Goal: Information Seeking & Learning: Check status

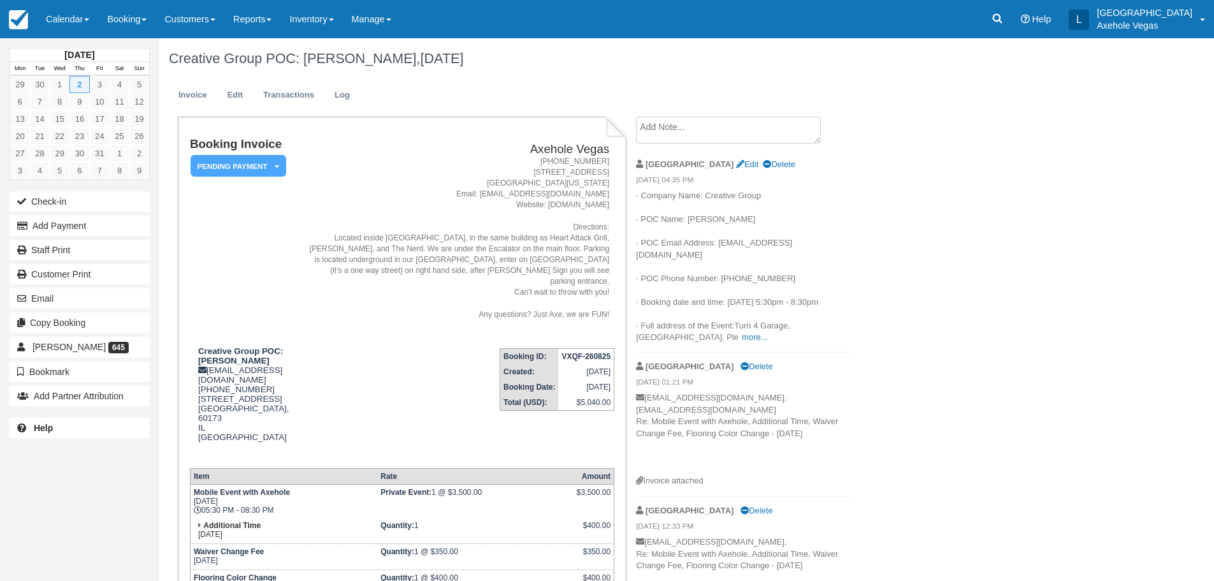
scroll to position [446, 0]
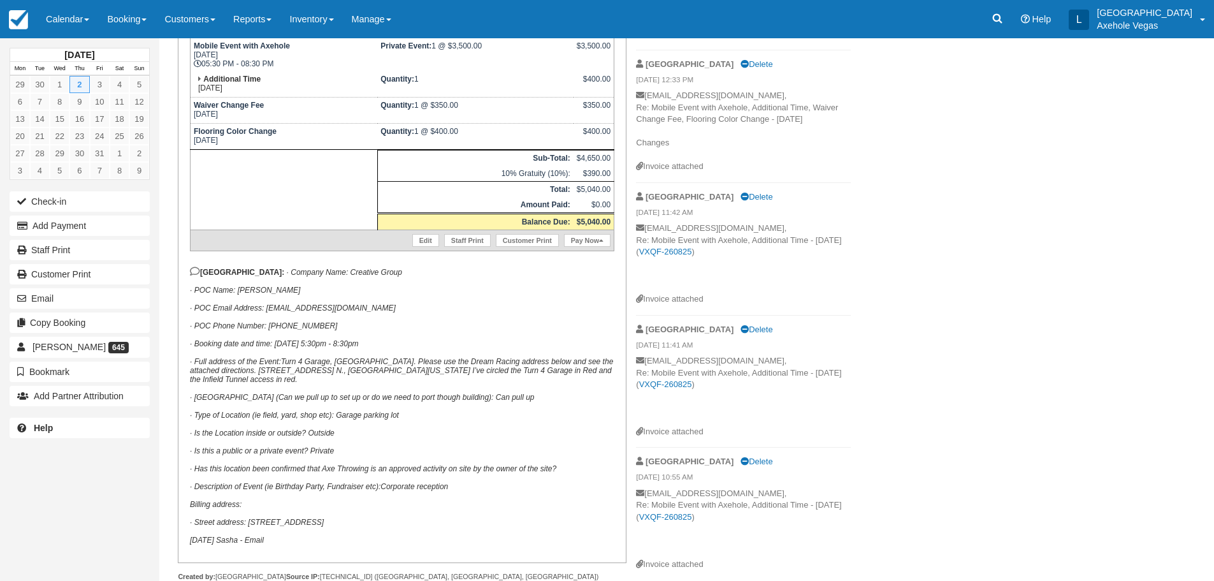
click at [484, 302] on p "London: · Company Name: Creative Group · POC Name: Stephanie Sorrells · POC Ema…" at bounding box center [402, 405] width 424 height 278
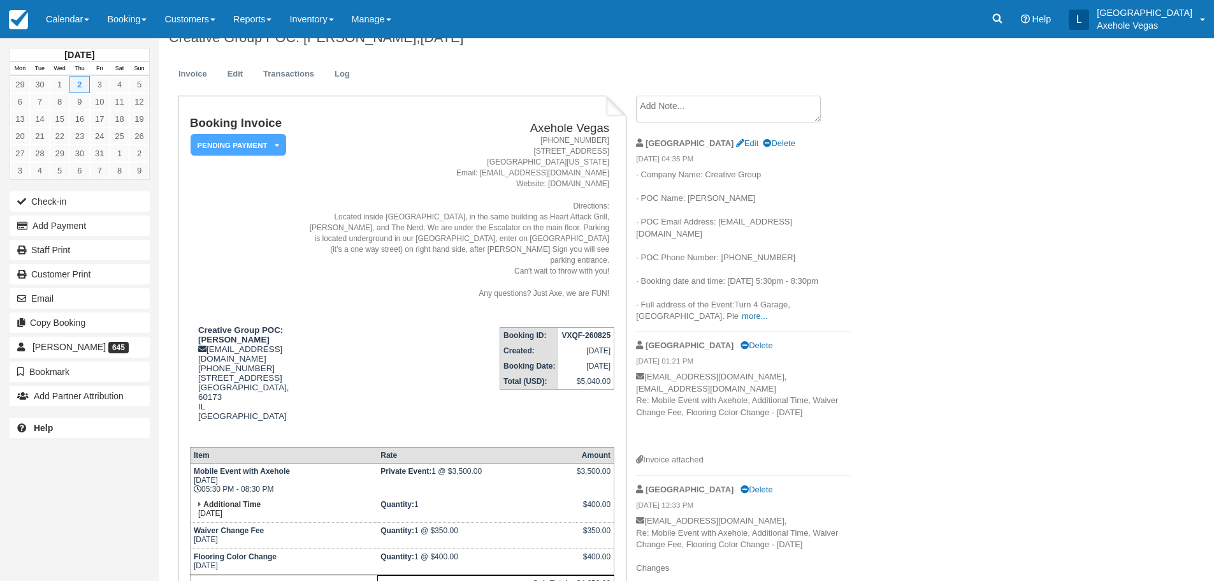
scroll to position [0, 0]
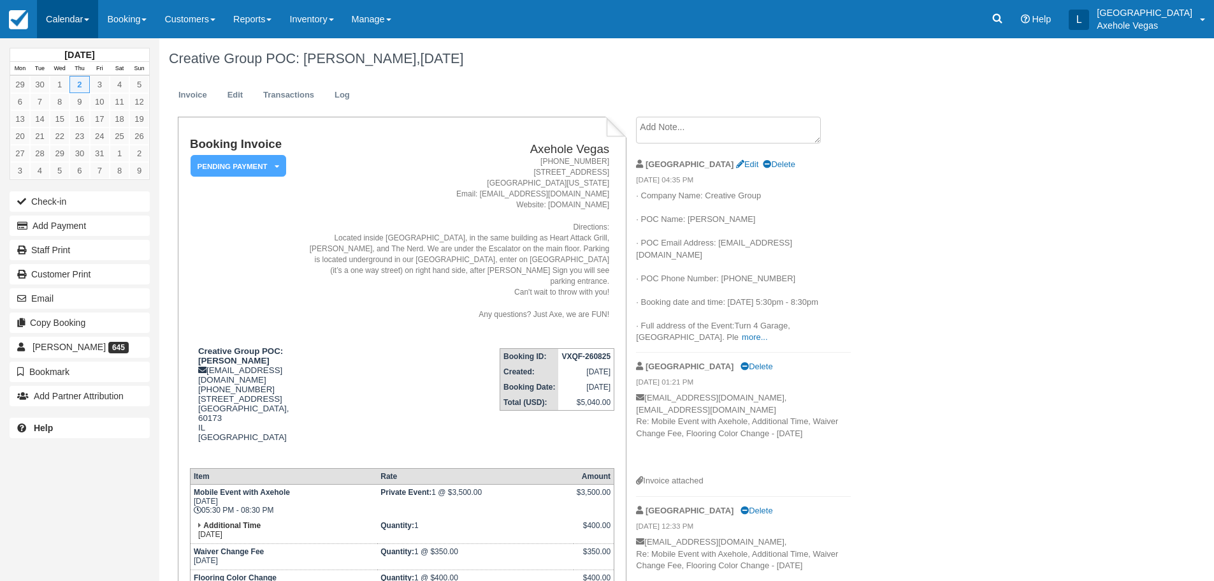
click at [66, 27] on link "Calendar" at bounding box center [67, 19] width 61 height 38
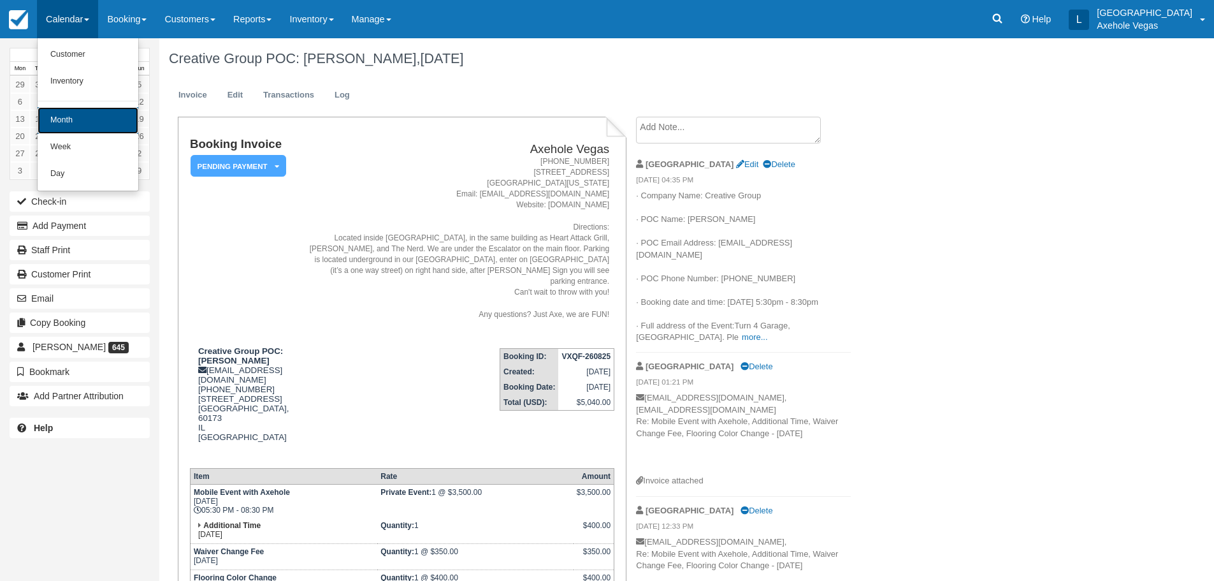
click at [112, 117] on link "Month" at bounding box center [88, 120] width 101 height 27
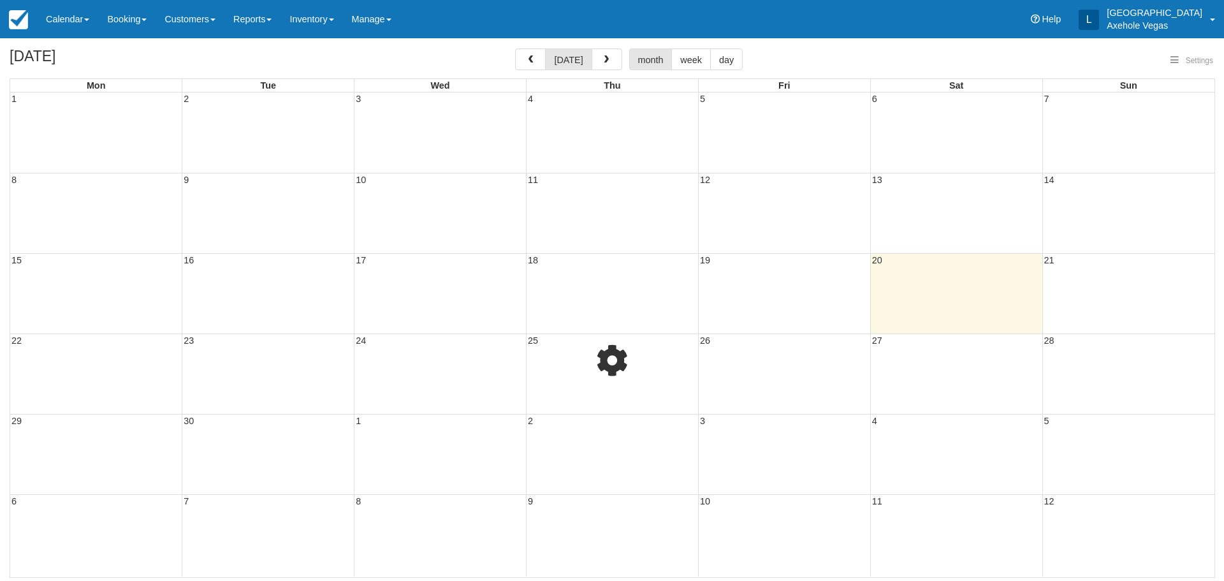
select select
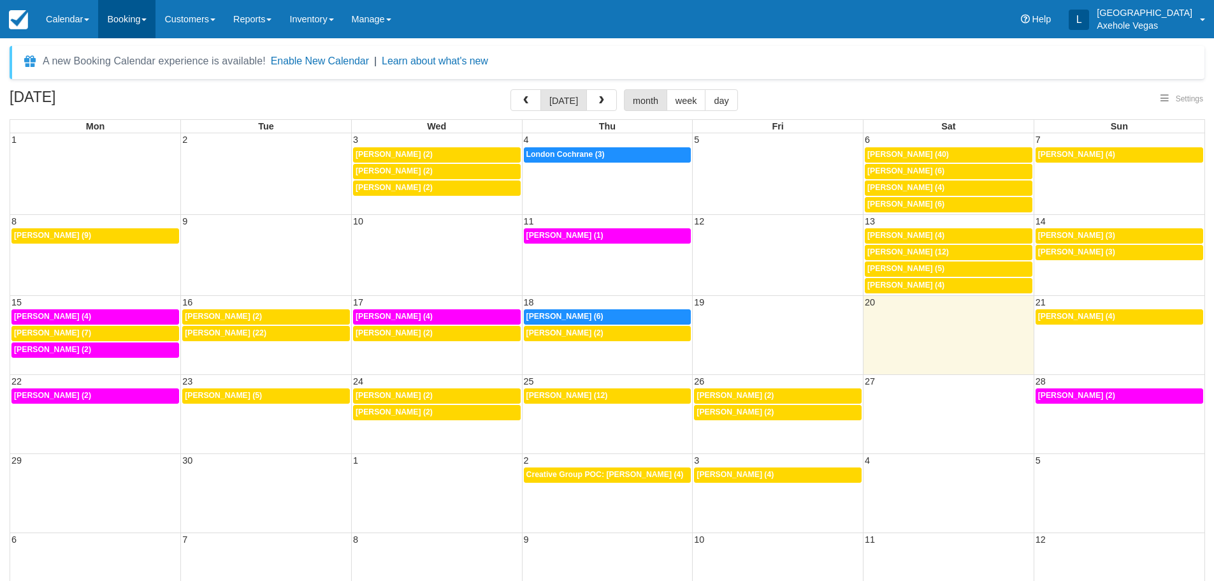
select select
click at [459, 315] on div "6p Elizabeth Hoppe (4)" at bounding box center [437, 317] width 163 height 10
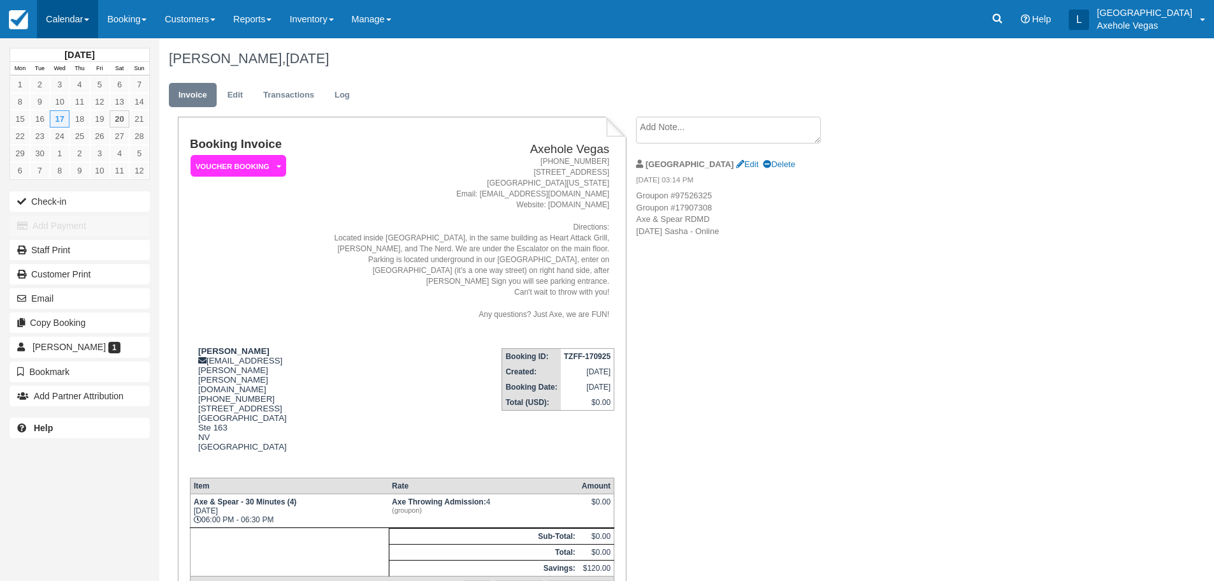
click at [71, 8] on link "Calendar" at bounding box center [67, 19] width 61 height 38
click at [80, 112] on link "Month" at bounding box center [88, 120] width 101 height 27
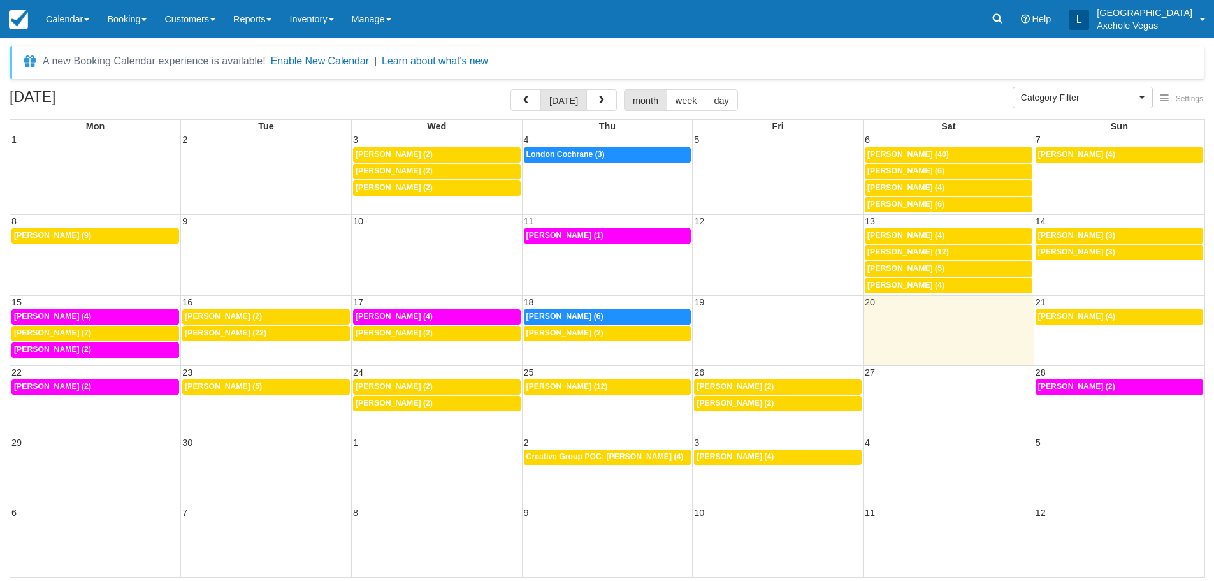
select select
click at [1088, 310] on link "[PERSON_NAME] (4)" at bounding box center [1128, 316] width 169 height 15
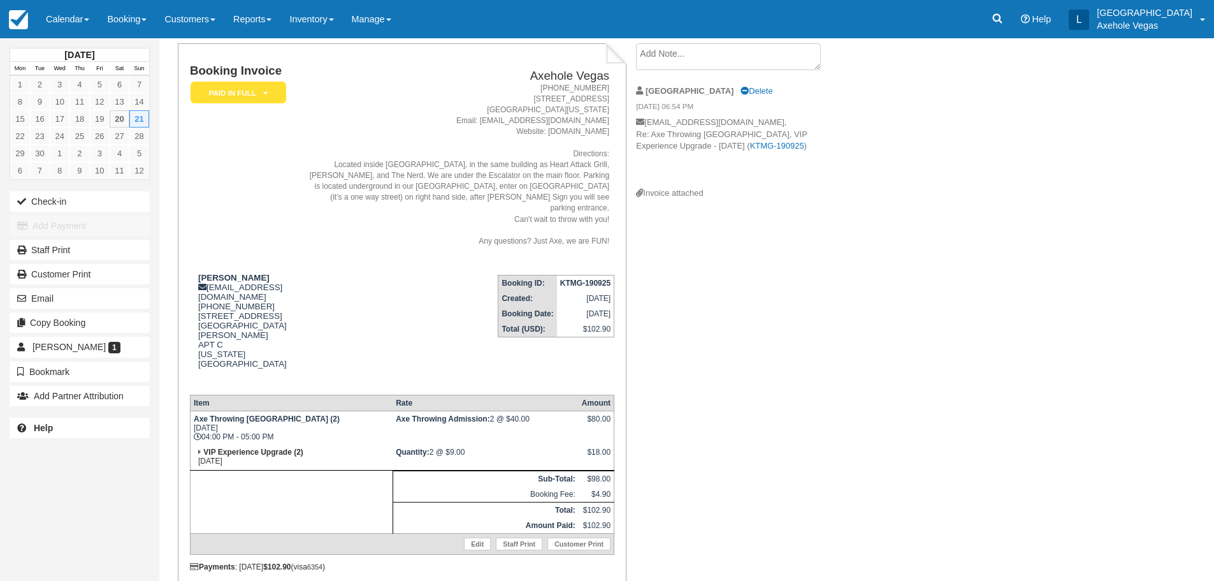
scroll to position [102, 0]
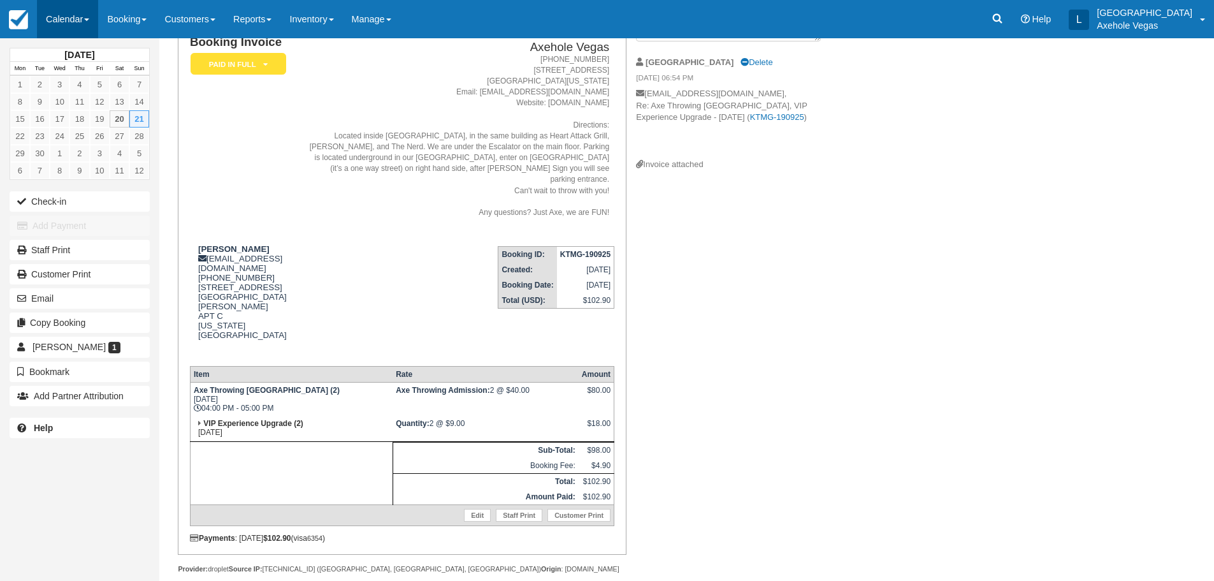
click at [75, 35] on link "Calendar" at bounding box center [67, 19] width 61 height 38
click at [86, 117] on link "Month" at bounding box center [88, 120] width 101 height 27
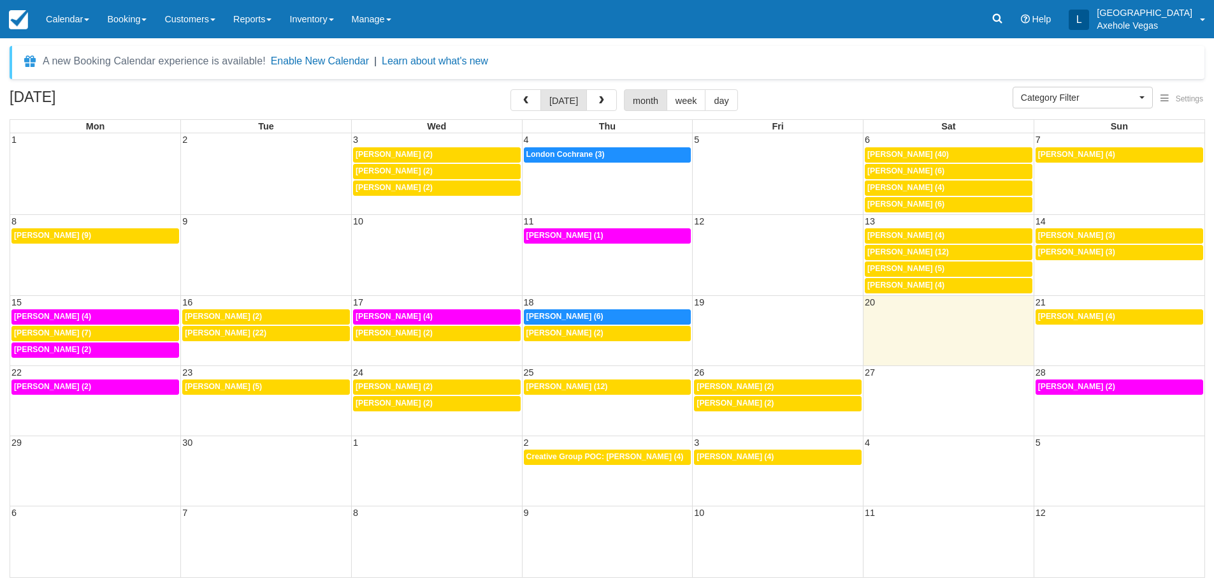
select select
click at [124, 382] on div "12:30p Marc Jean (2)" at bounding box center [96, 387] width 164 height 10
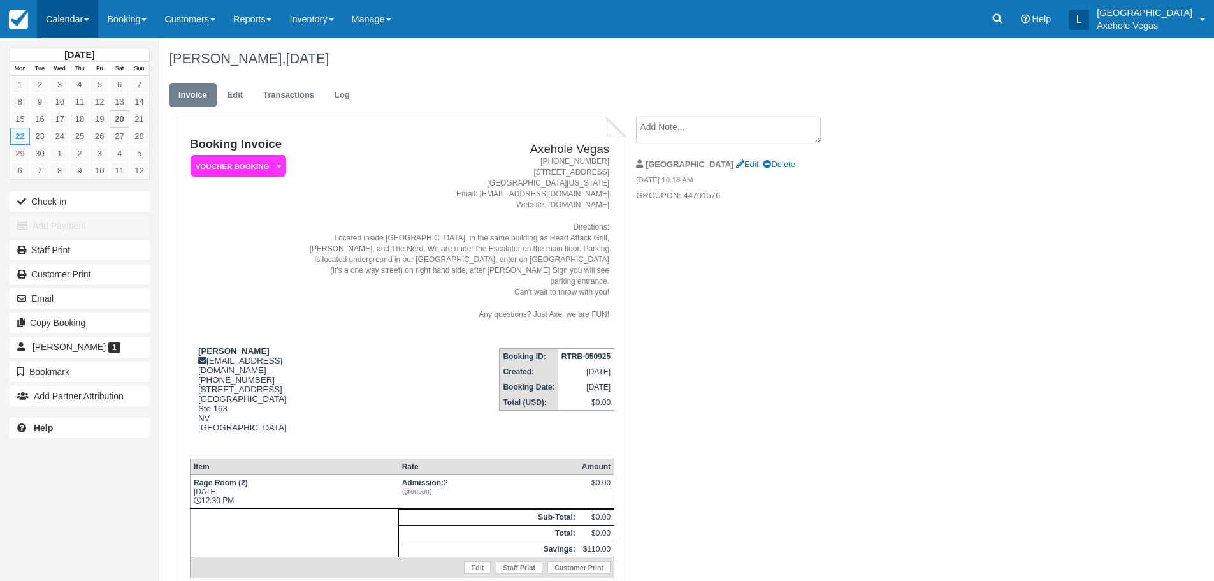
click at [85, 20] on link "Calendar" at bounding box center [67, 19] width 61 height 38
click at [98, 120] on link "Month" at bounding box center [88, 120] width 101 height 27
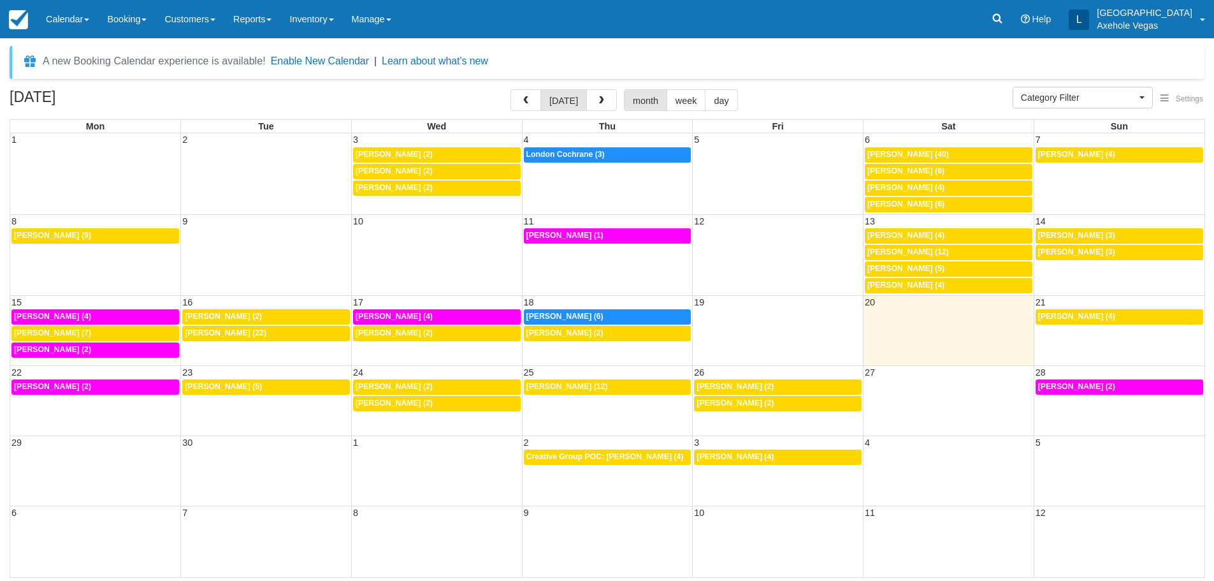
select select
click at [283, 386] on div "10a [PERSON_NAME] (5)" at bounding box center [268, 387] width 164 height 10
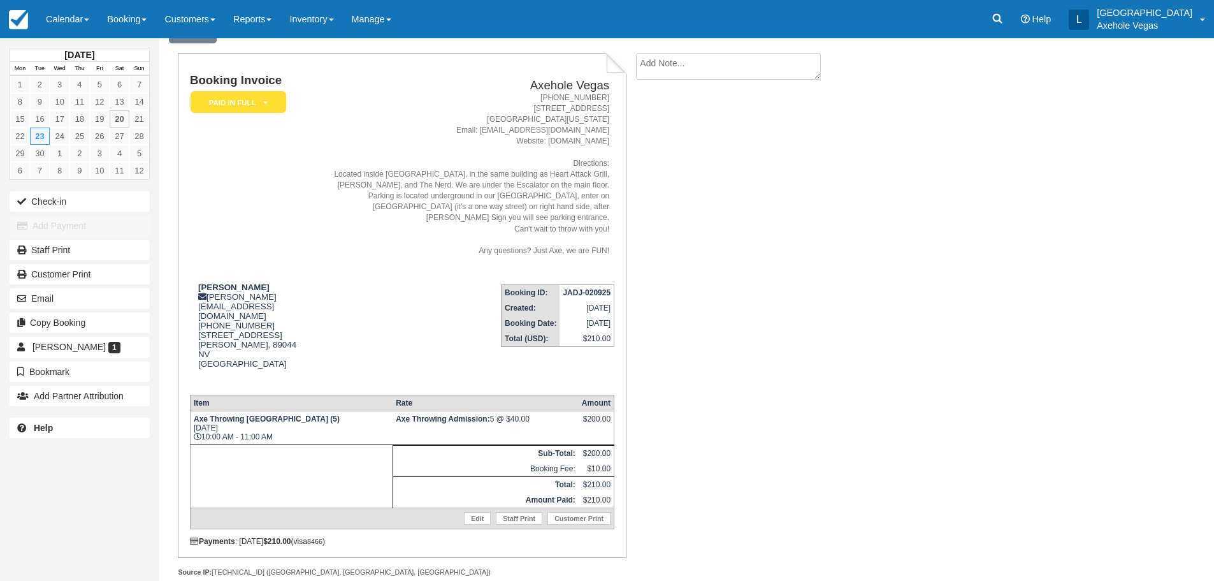
scroll to position [67, 0]
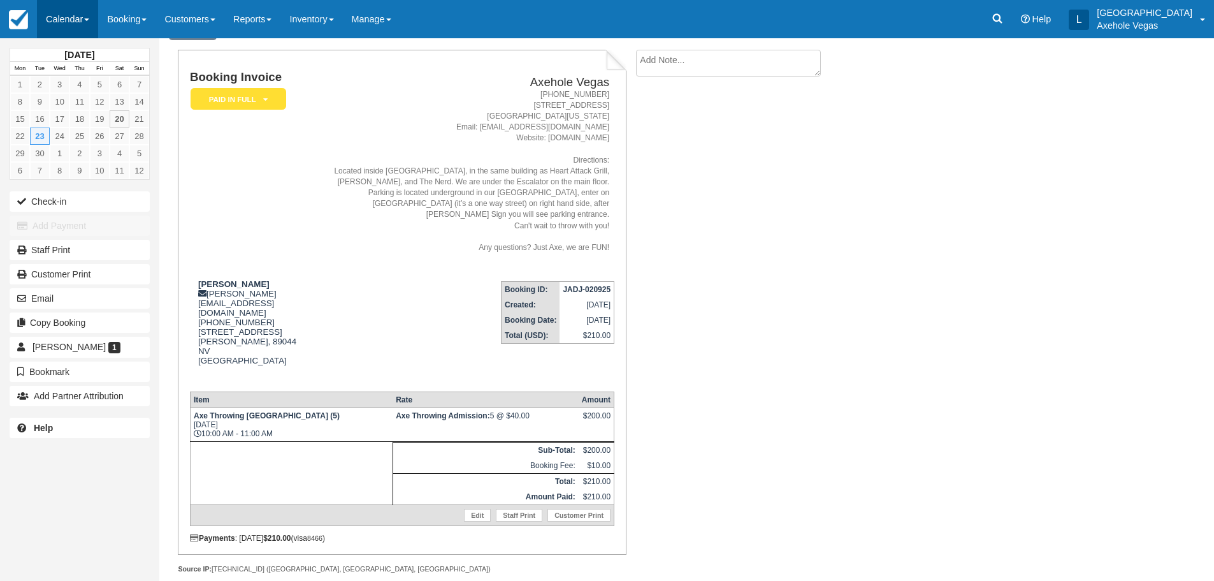
click at [78, 24] on link "Calendar" at bounding box center [67, 19] width 61 height 38
click at [88, 115] on link "Month" at bounding box center [88, 120] width 101 height 27
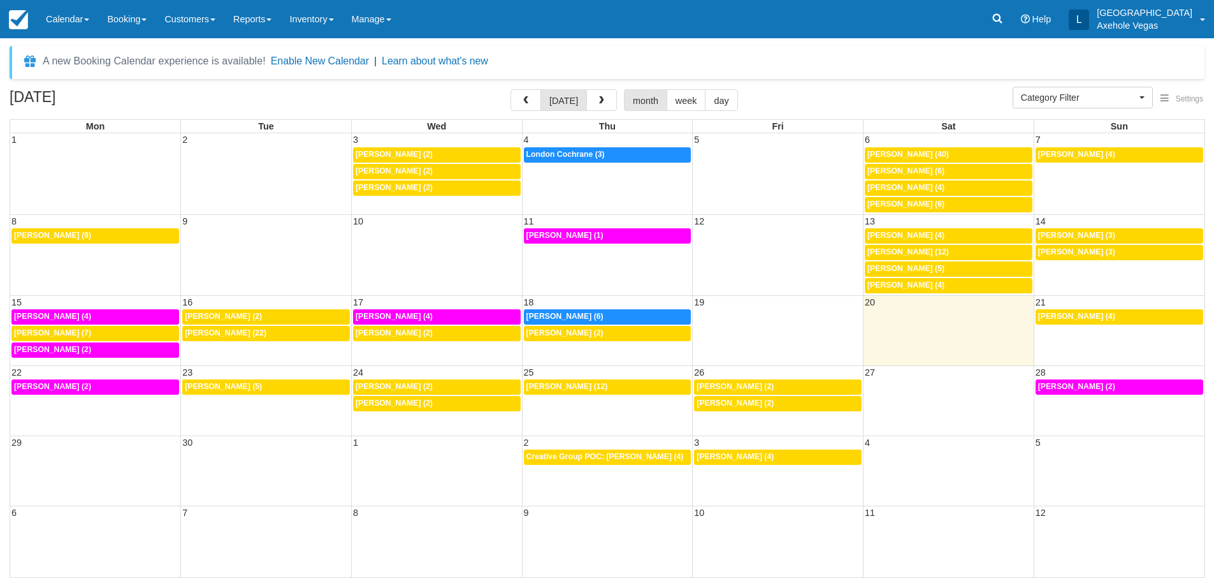
select select
click at [444, 387] on div "8p [PERSON_NAME] (2)" at bounding box center [440, 387] width 164 height 10
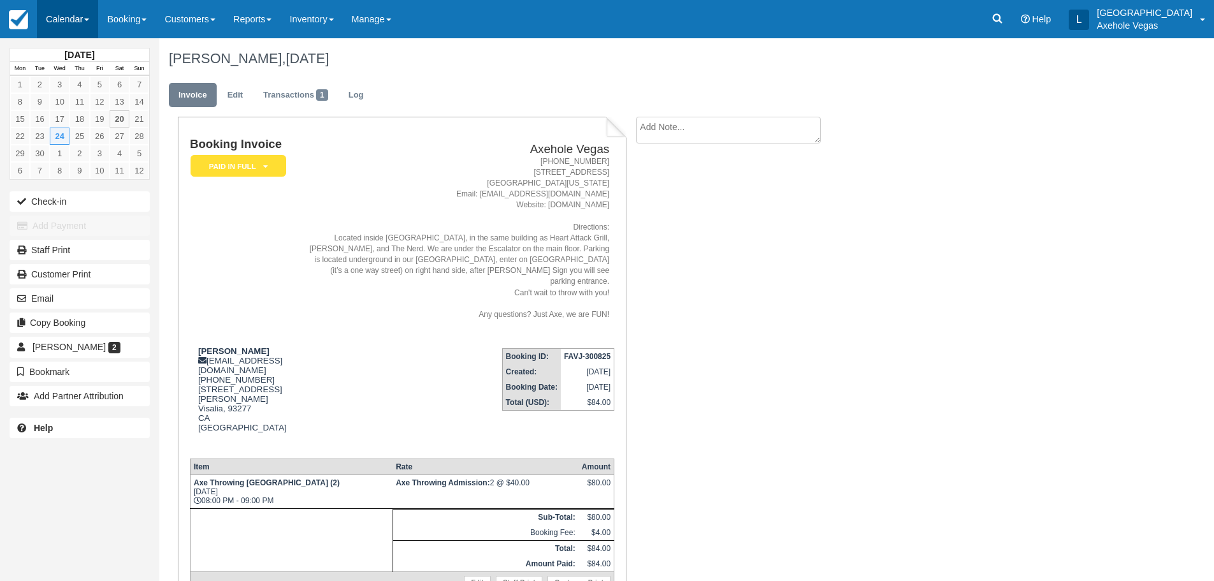
click at [87, 32] on link "Calendar" at bounding box center [67, 19] width 61 height 38
click at [103, 111] on link "Month" at bounding box center [88, 120] width 101 height 27
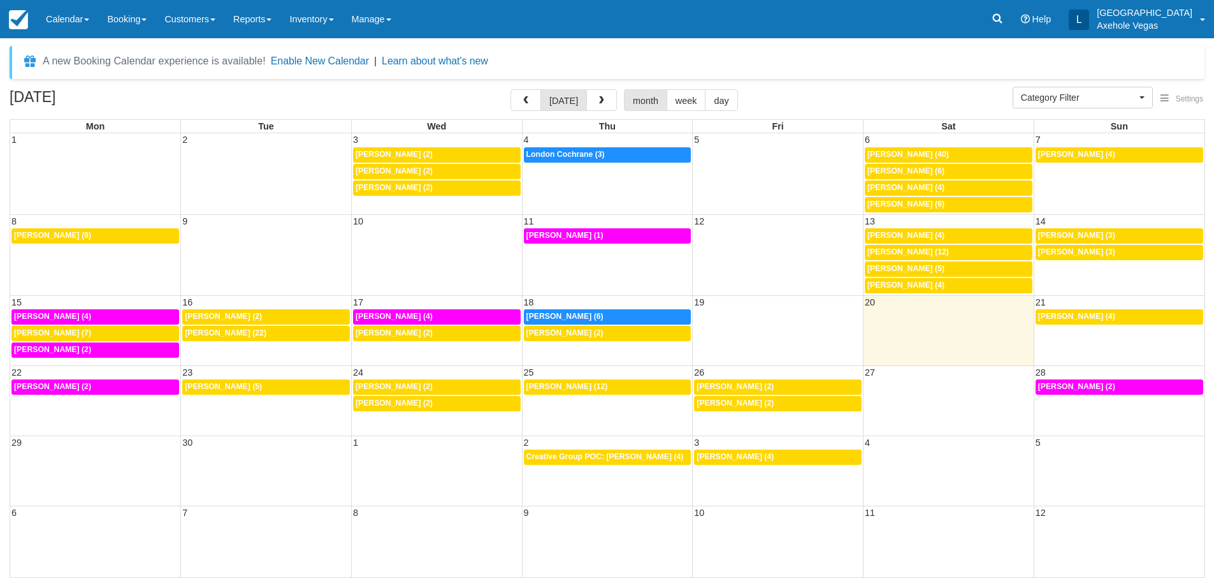
select select
click at [450, 400] on div "8p Samantha Cota (2)" at bounding box center [440, 403] width 164 height 10
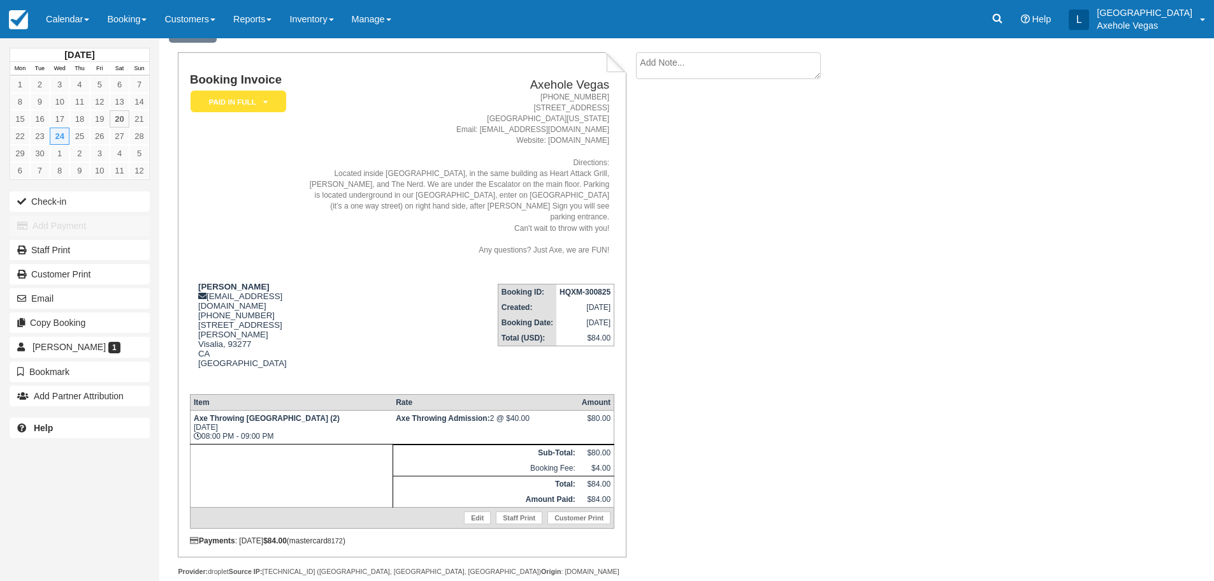
scroll to position [67, 0]
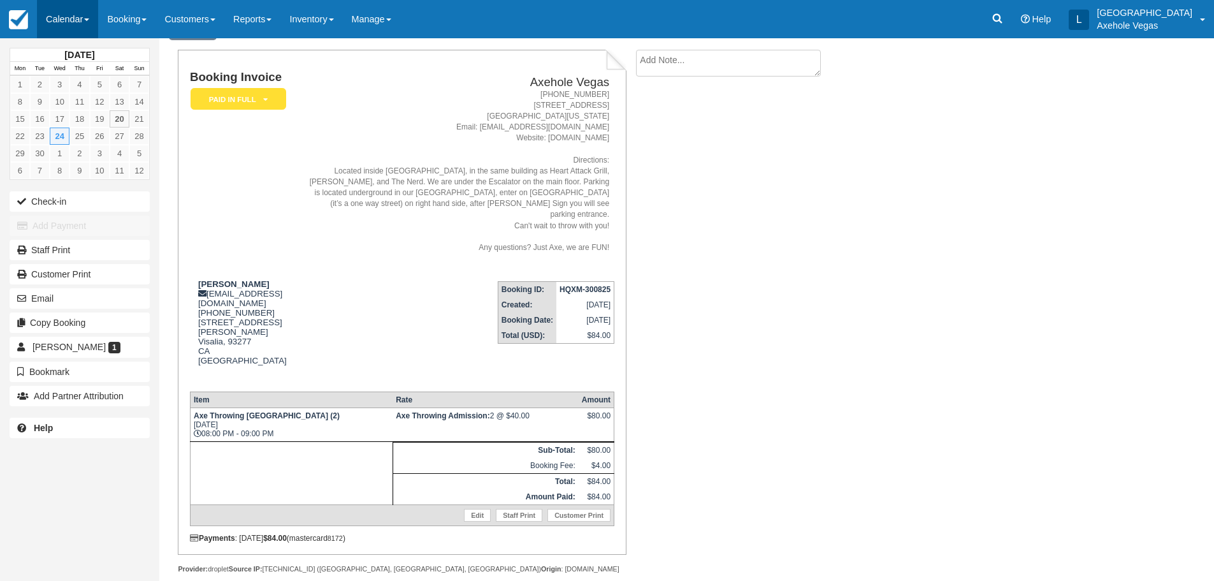
click at [78, 15] on link "Calendar" at bounding box center [67, 19] width 61 height 38
click at [98, 122] on link "Month" at bounding box center [88, 120] width 101 height 27
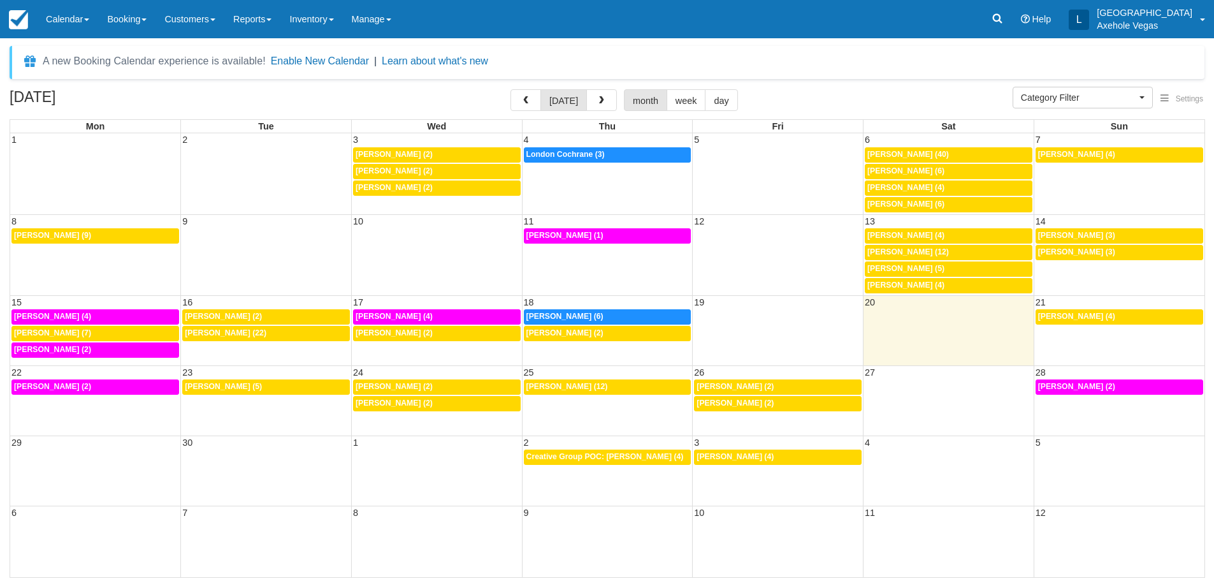
select select
click at [606, 386] on div "7p Robert Ferry (12)" at bounding box center [612, 387] width 164 height 10
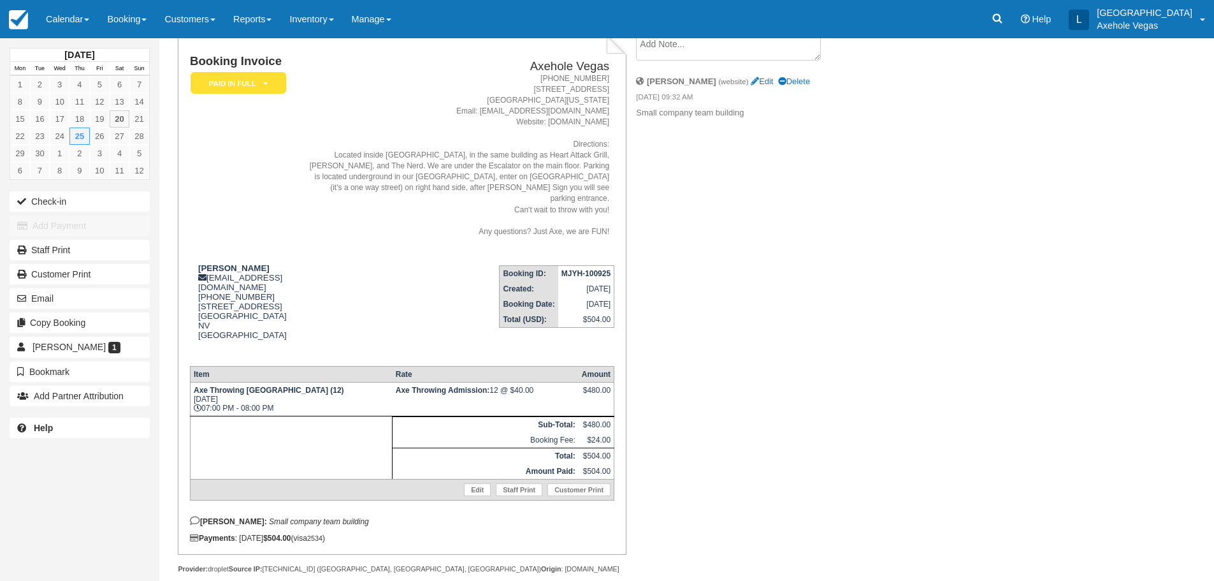
scroll to position [92, 0]
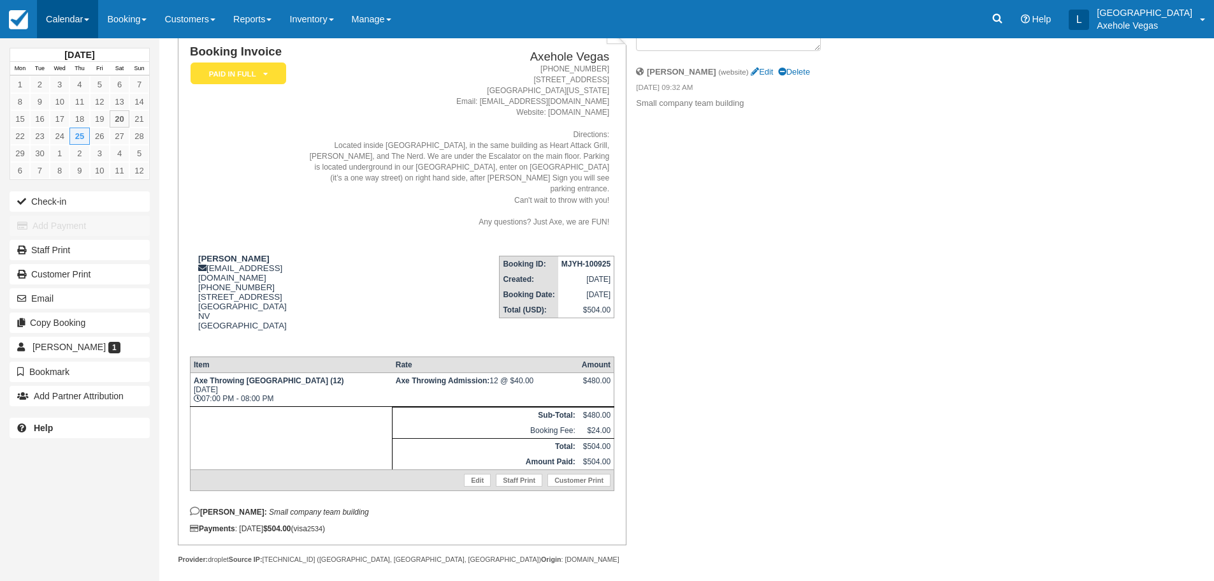
click at [68, 36] on link "Calendar" at bounding box center [67, 19] width 61 height 38
click at [75, 108] on link "Month" at bounding box center [88, 120] width 101 height 27
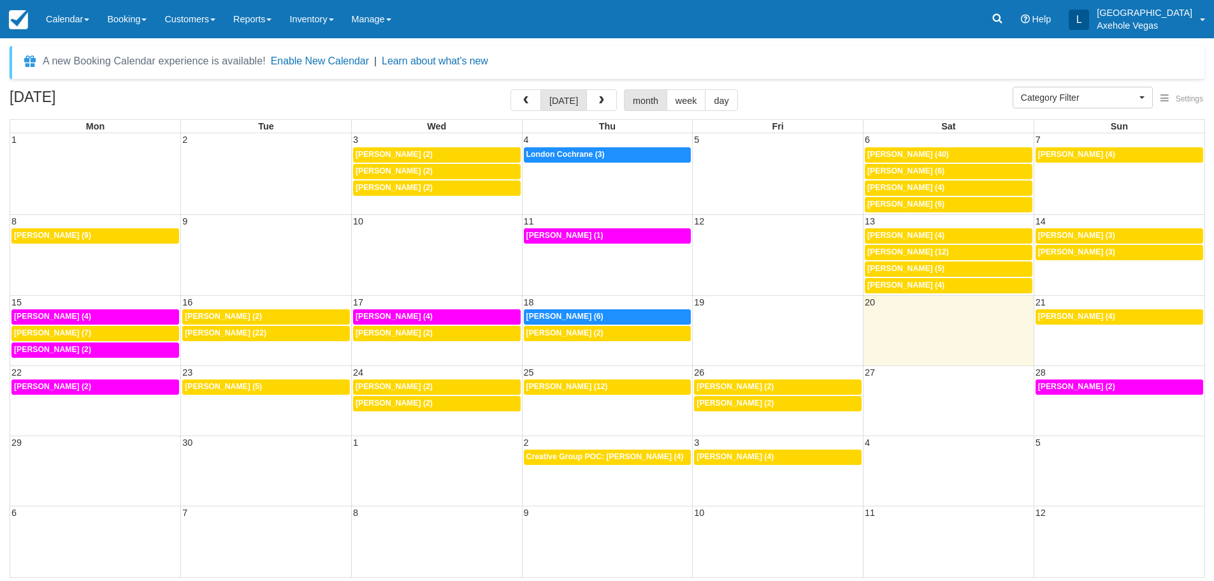
select select
click at [789, 380] on link "1p [PERSON_NAME] (2)" at bounding box center [784, 386] width 169 height 15
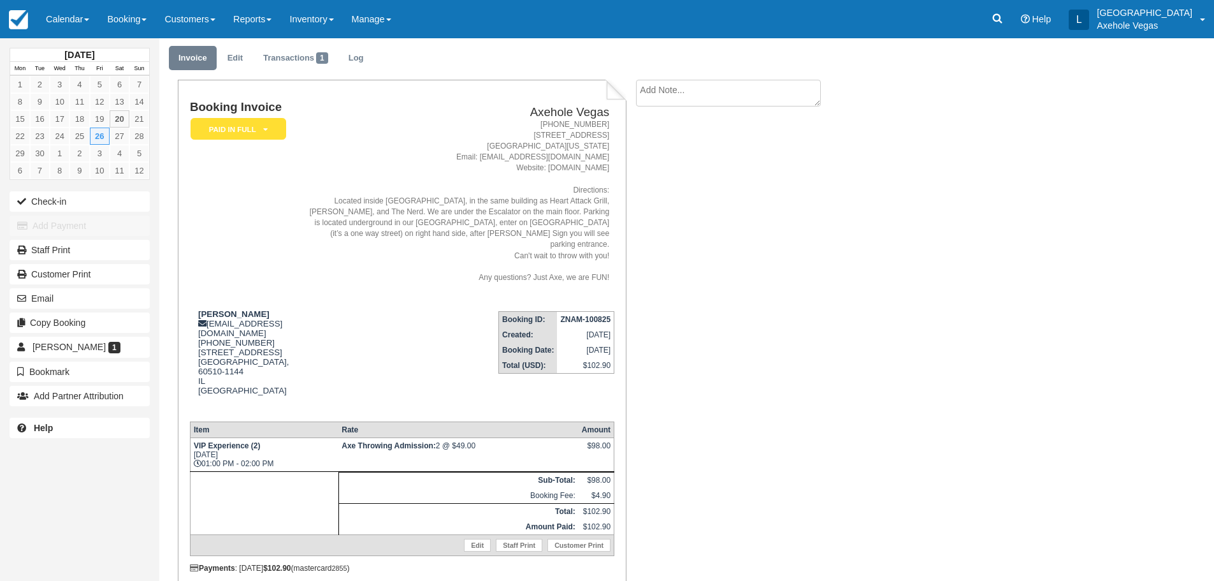
scroll to position [57, 0]
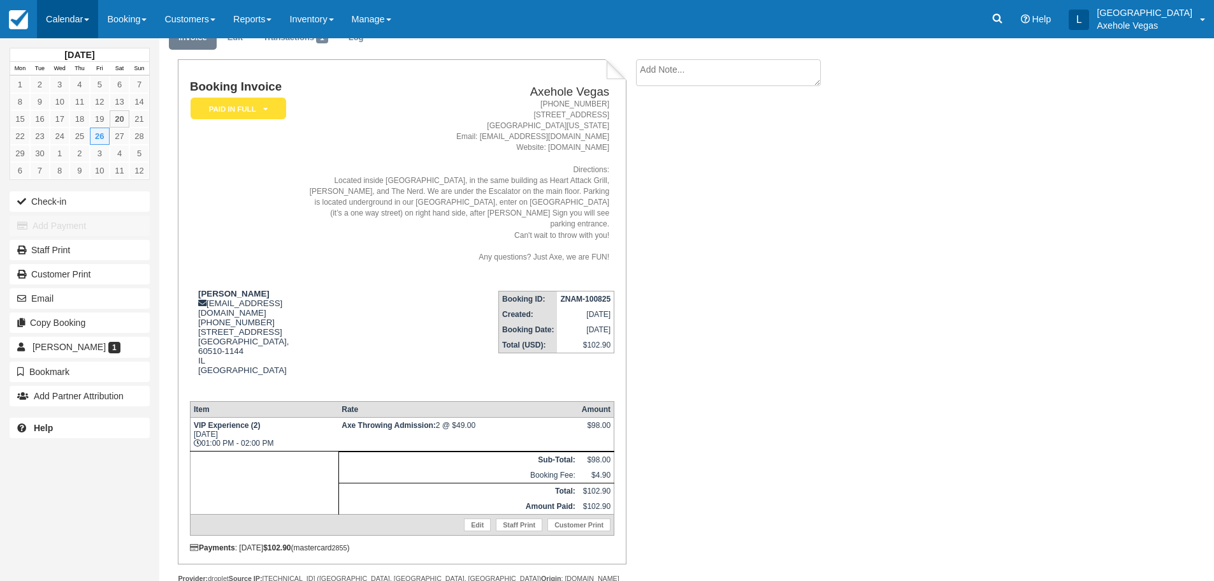
click at [77, 29] on link "Calendar" at bounding box center [67, 19] width 61 height 38
click at [96, 108] on link "Month" at bounding box center [88, 120] width 101 height 27
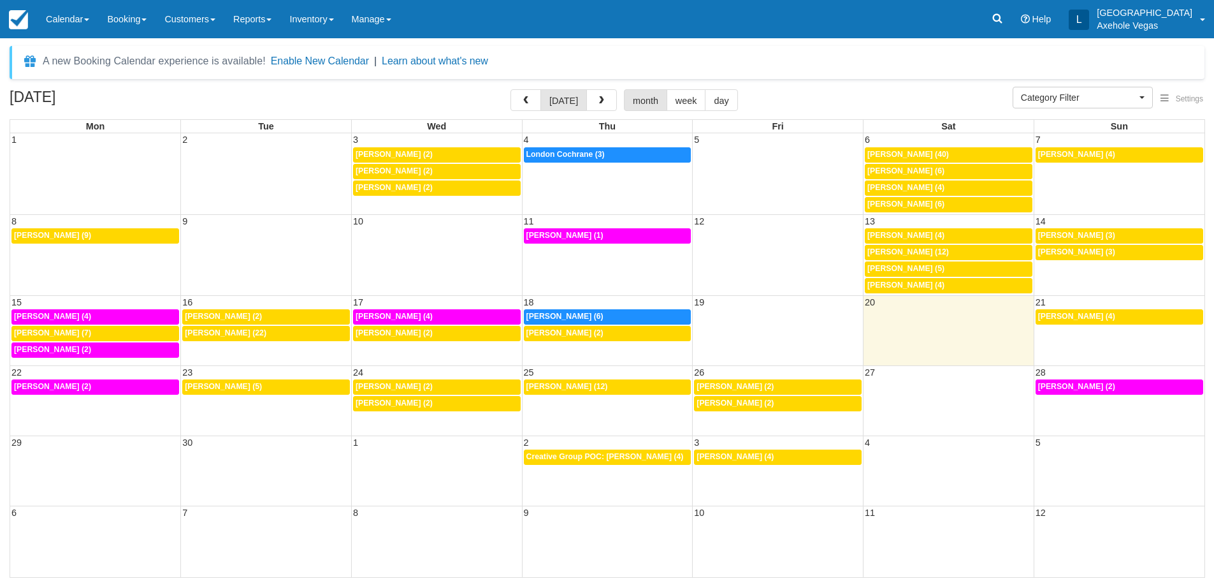
select select
click at [763, 412] on td "1p Renee Pickup (2)" at bounding box center [784, 403] width 172 height 17
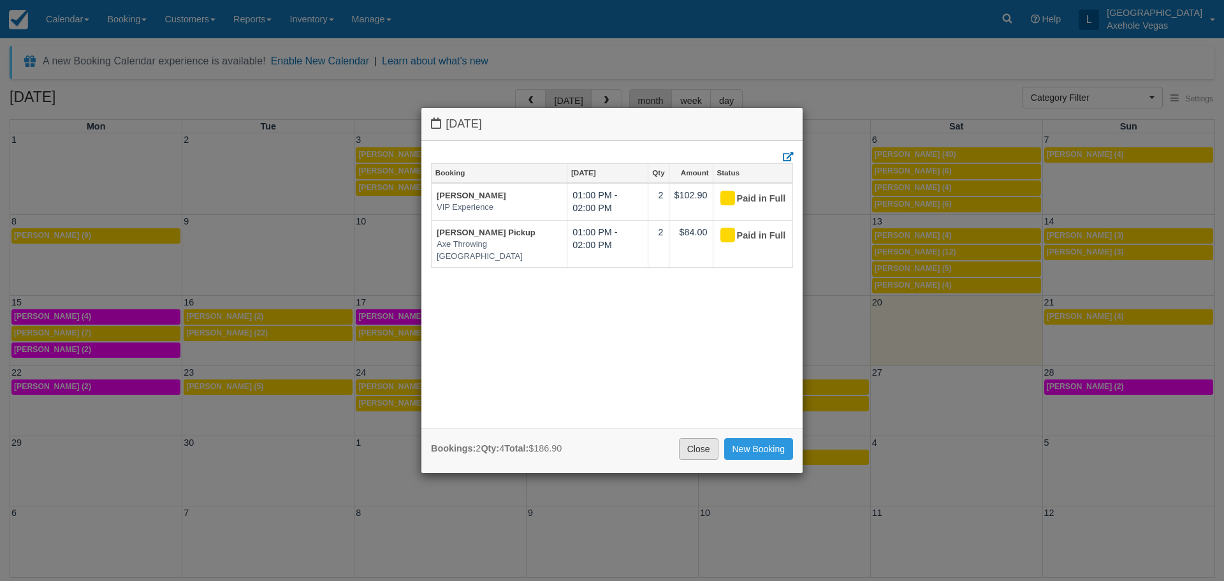
click at [691, 448] on link "Close" at bounding box center [699, 449] width 40 height 22
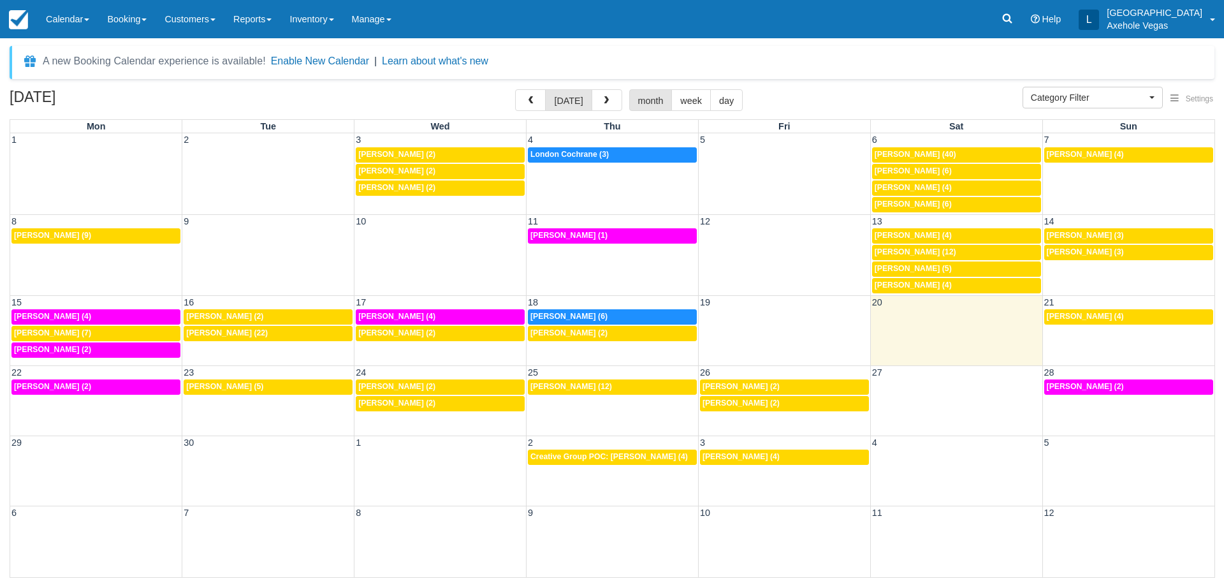
click at [1103, 412] on td "5:30p Kelly Gallagher (2)" at bounding box center [1128, 395] width 172 height 33
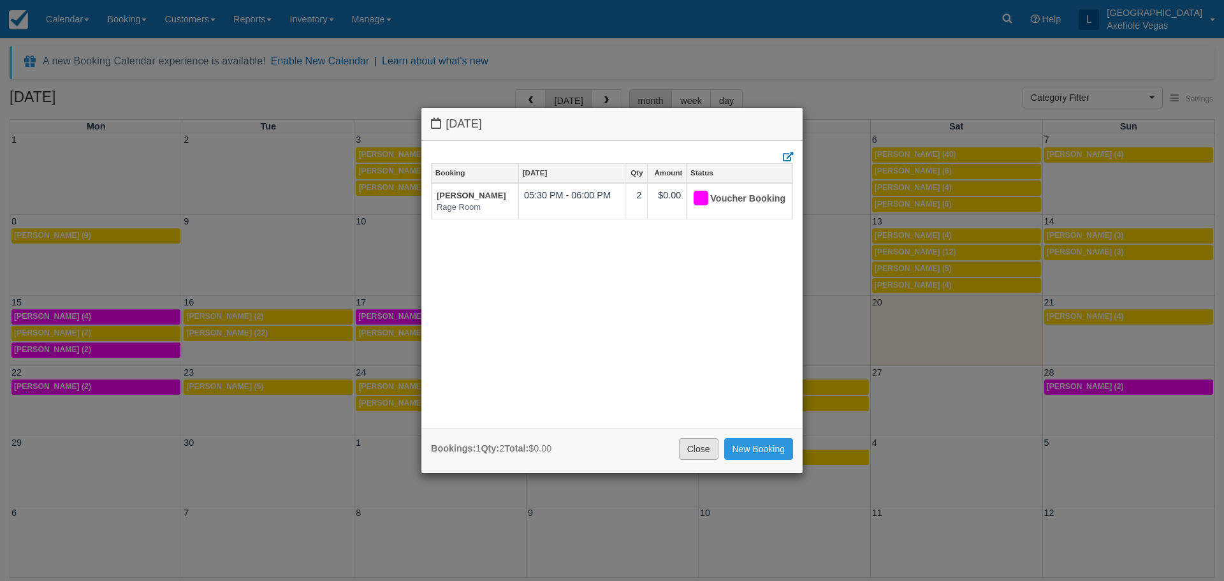
click at [699, 442] on link "Close" at bounding box center [699, 449] width 40 height 22
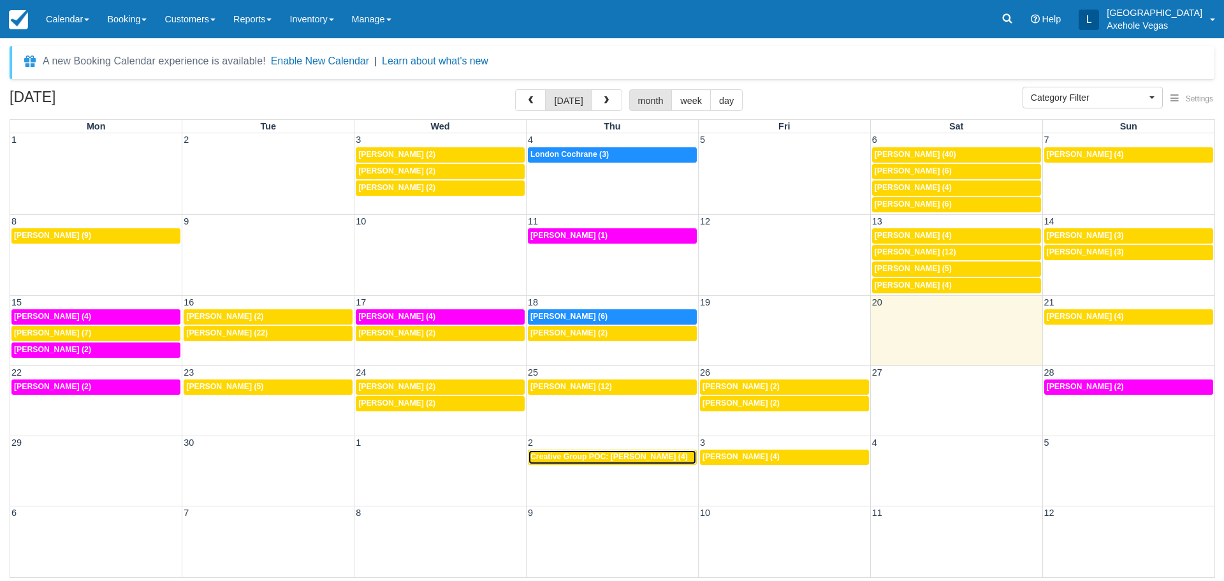
click at [658, 458] on span "Creative Group POC: Stephanie Sorrells (4)" at bounding box center [608, 456] width 157 height 9
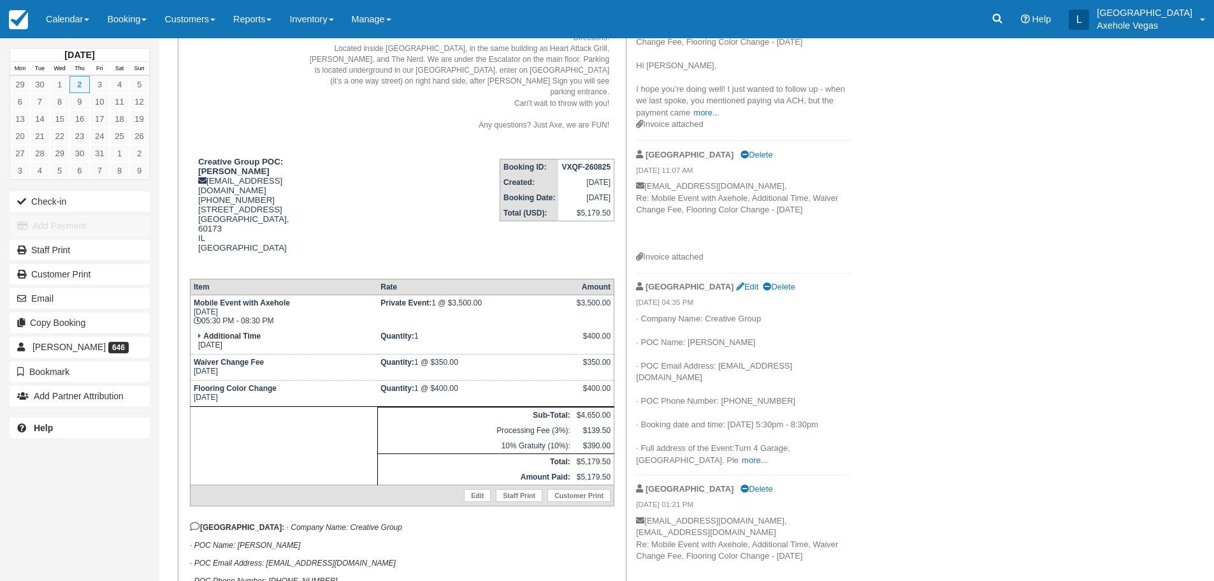
scroll to position [191, 0]
click at [32, 11] on link at bounding box center [18, 19] width 37 height 38
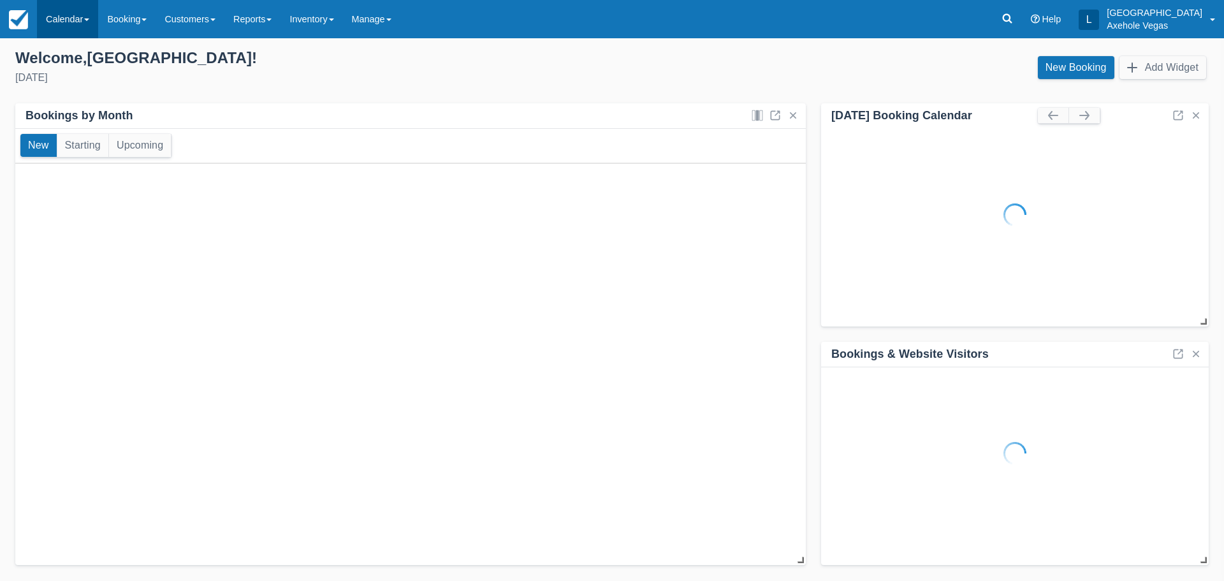
click at [94, 18] on link "Calendar" at bounding box center [67, 19] width 61 height 38
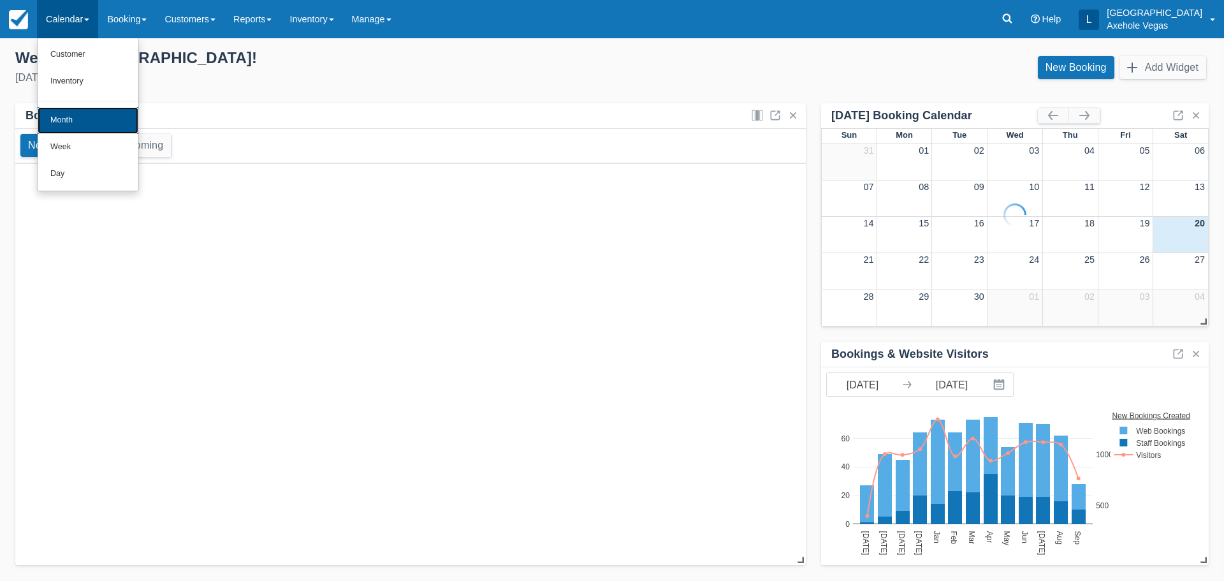
click at [109, 119] on link "Month" at bounding box center [88, 120] width 101 height 27
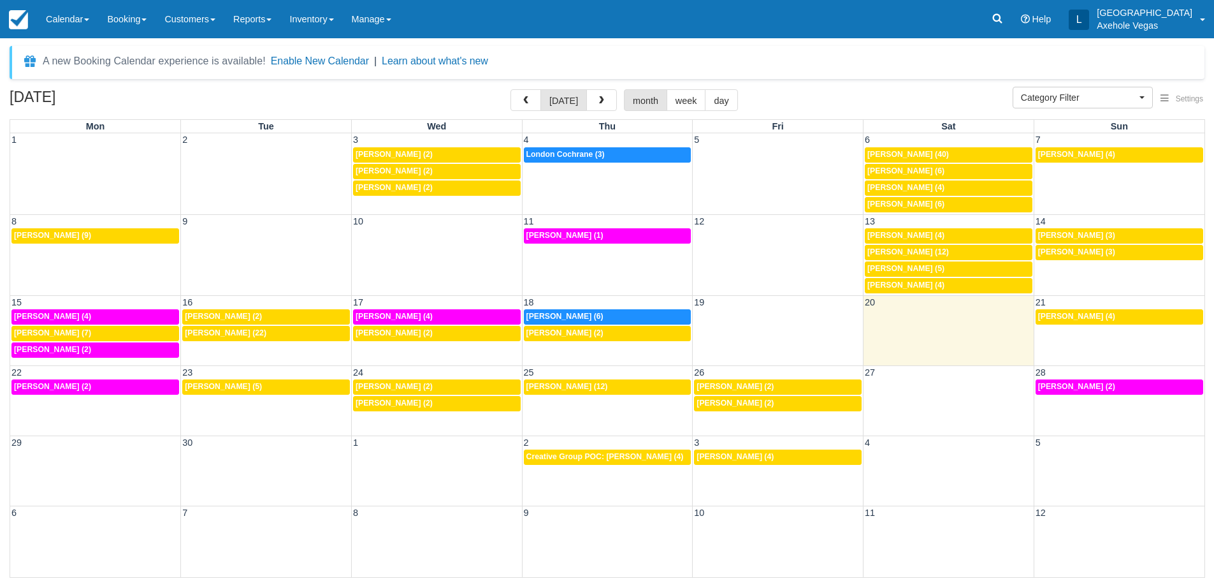
select select
click at [780, 458] on div "4p John Sowa (4)" at bounding box center [784, 457] width 164 height 10
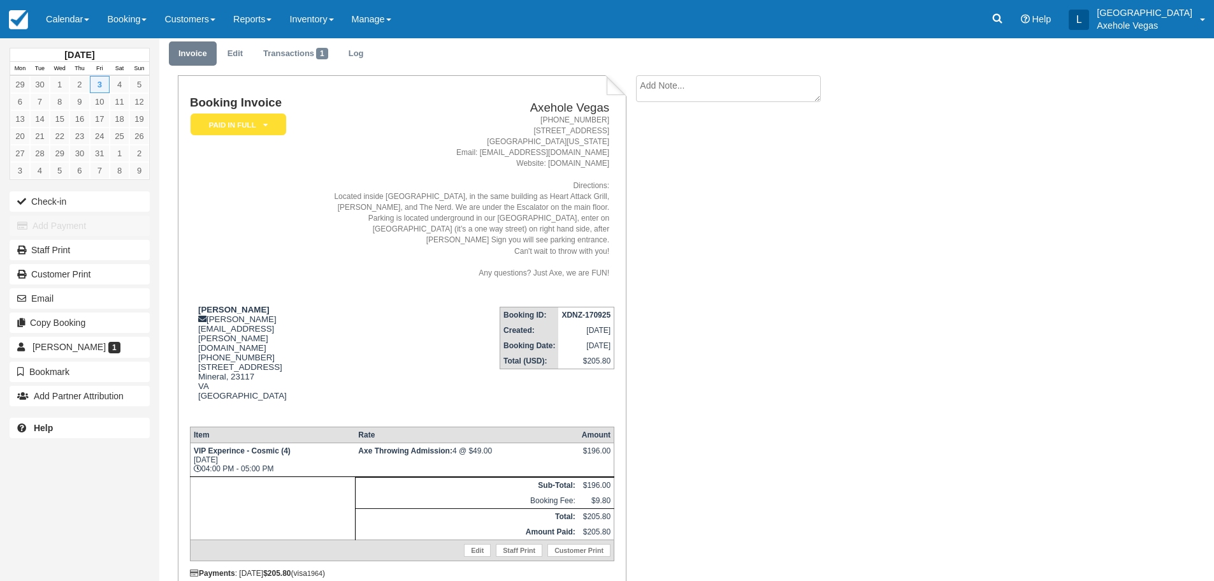
scroll to position [67, 0]
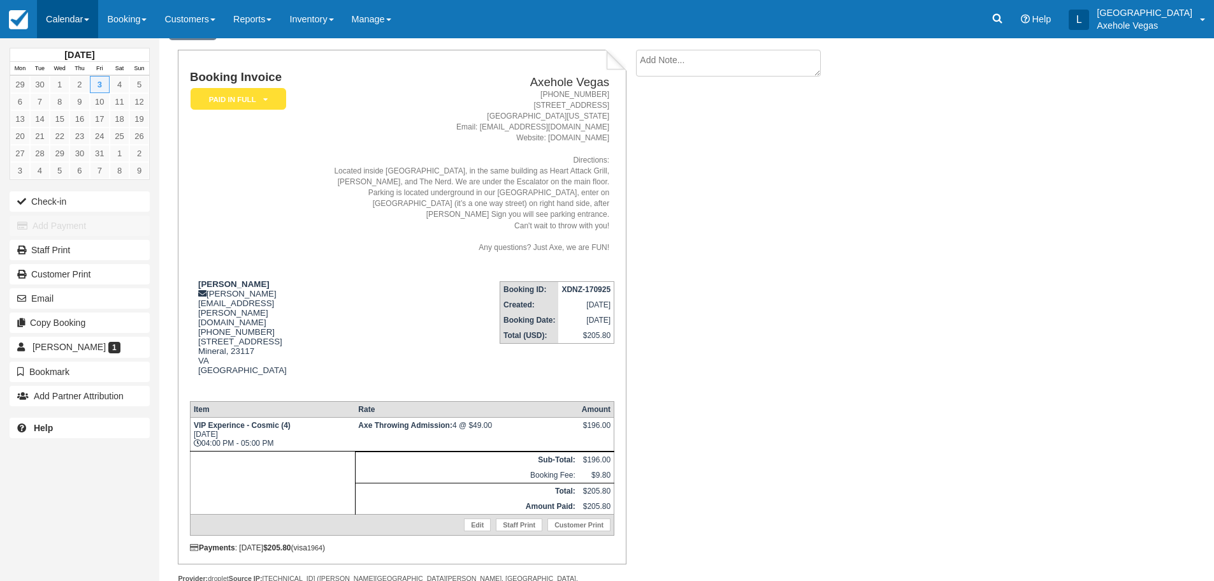
click at [93, 22] on link "Calendar" at bounding box center [67, 19] width 61 height 38
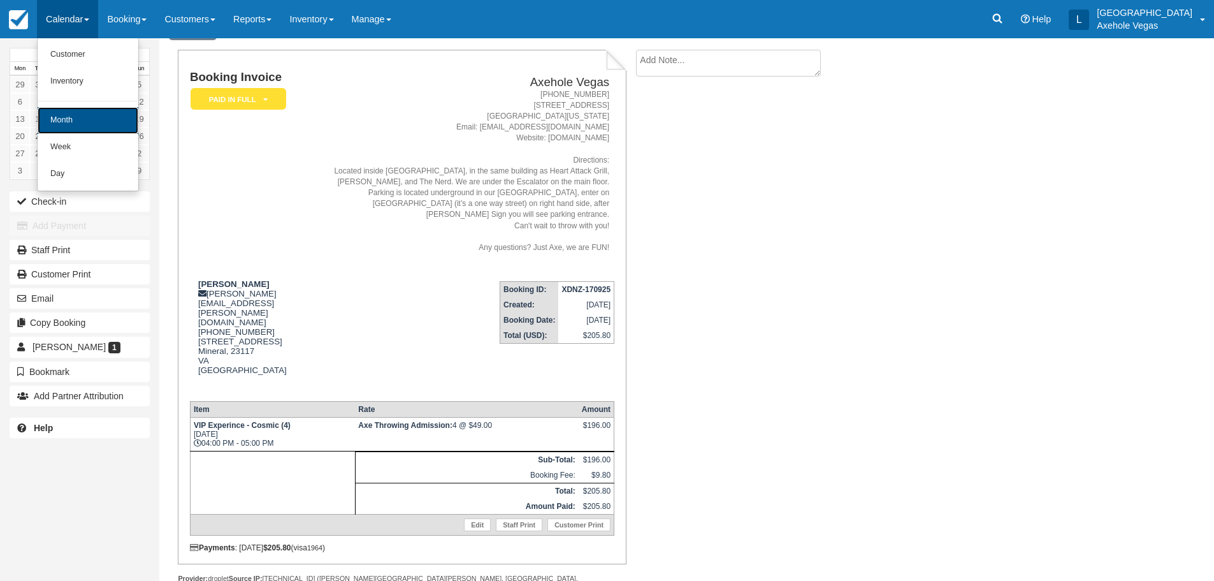
click at [83, 117] on link "Month" at bounding box center [88, 120] width 101 height 27
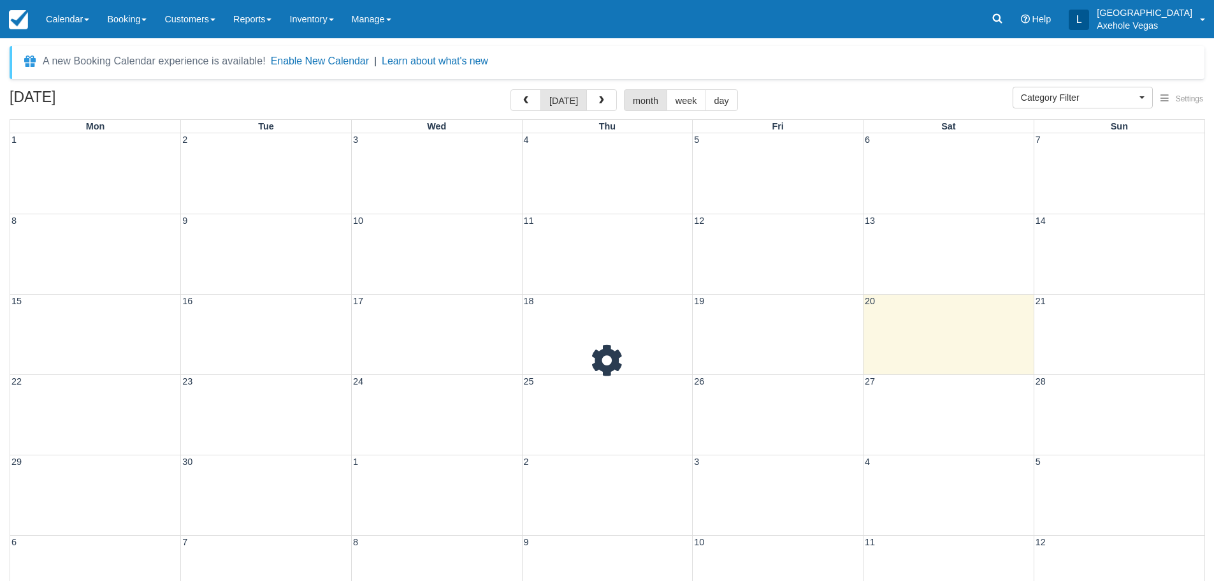
select select
